Goal: Information Seeking & Learning: Learn about a topic

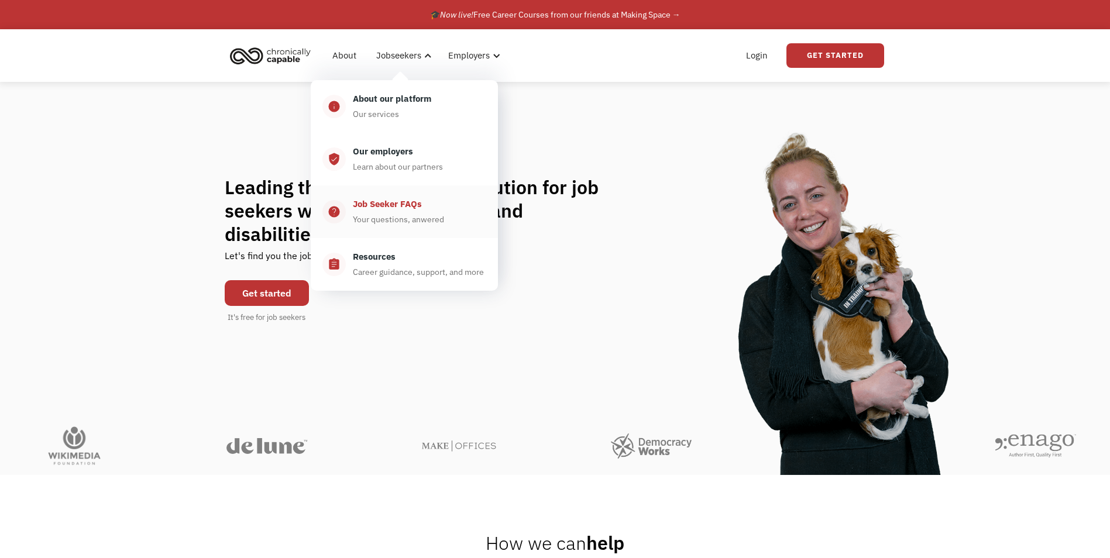
click at [423, 207] on div "Job Seeker FAQs Your questions, anwered" at bounding box center [416, 211] width 140 height 29
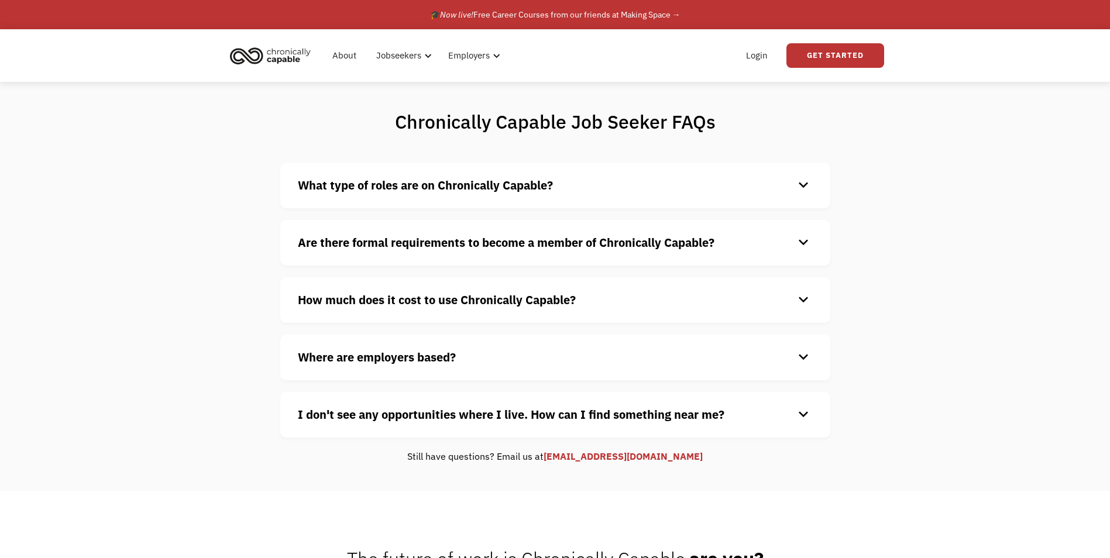
click at [413, 190] on strong "What type of roles are on Chronically Capable?" at bounding box center [425, 185] width 255 height 16
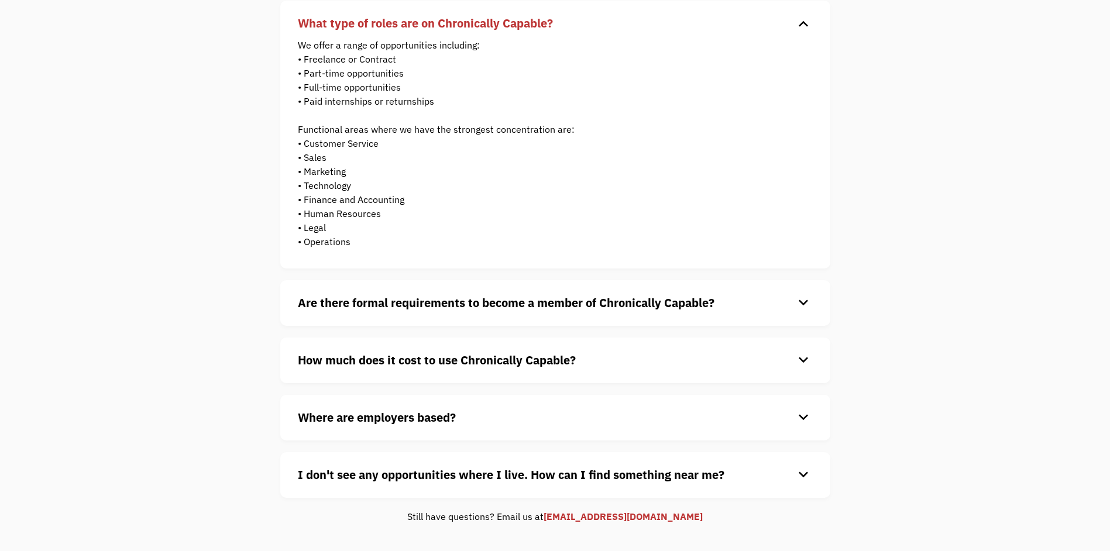
scroll to position [176, 0]
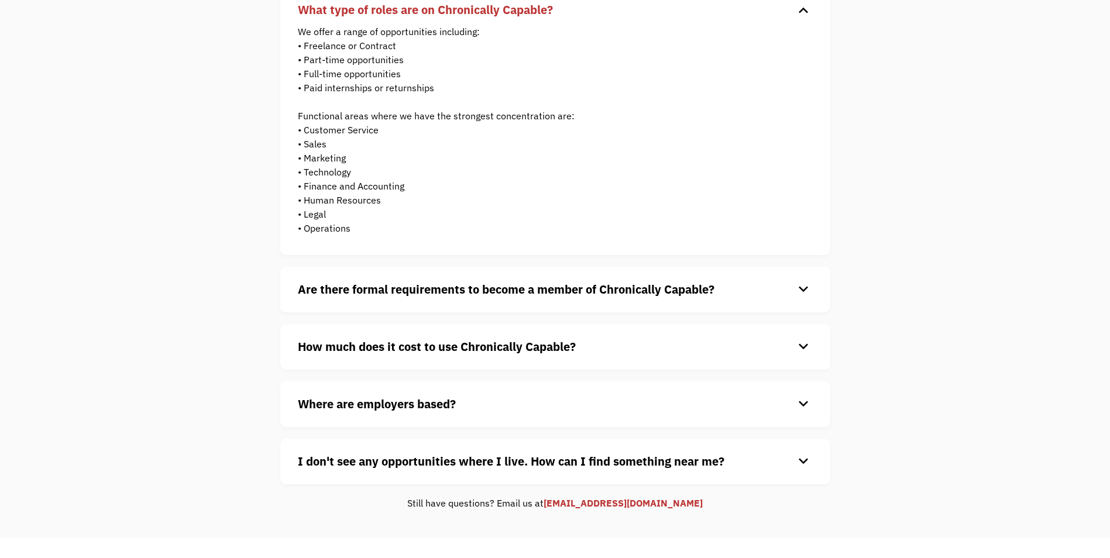
click at [568, 284] on strong "Are there formal requirements to become a member of Chronically Capable?" at bounding box center [506, 289] width 417 height 16
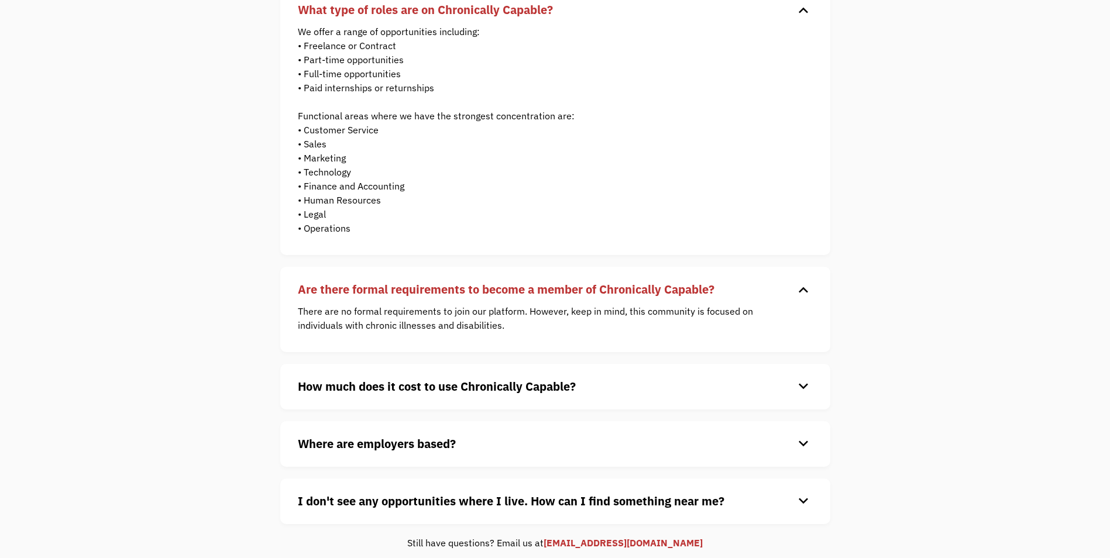
click at [464, 391] on strong "How much does it cost to use Chronically Capable?" at bounding box center [437, 387] width 278 height 16
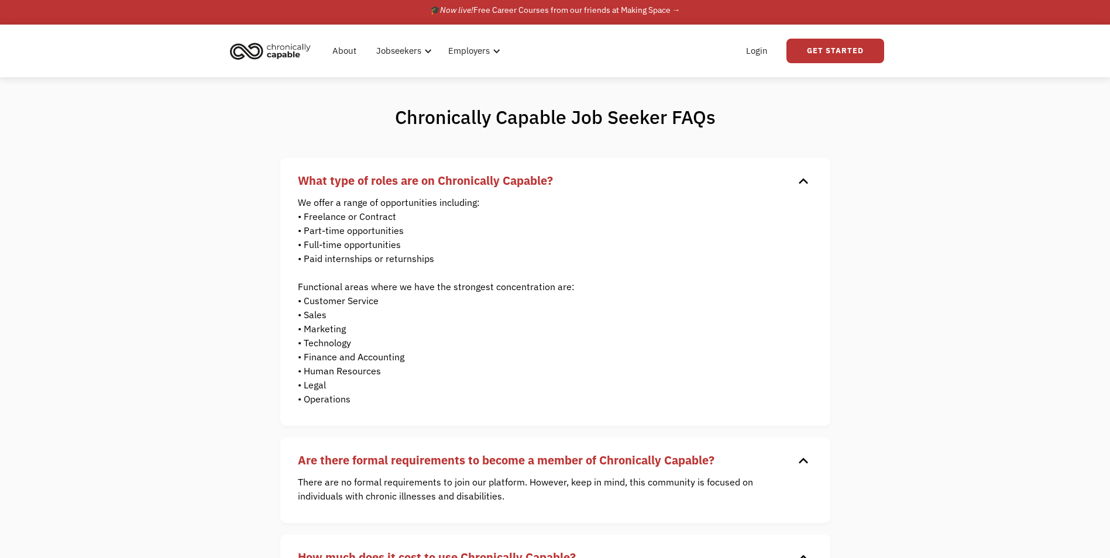
scroll to position [0, 0]
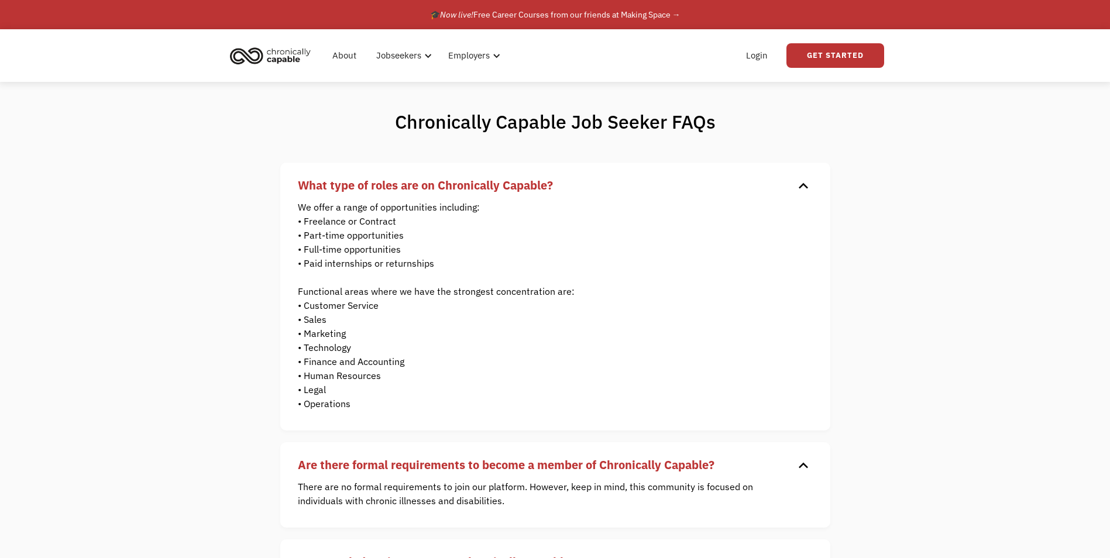
click at [263, 68] on img "home" at bounding box center [270, 56] width 88 height 26
